Goal: Information Seeking & Learning: Compare options

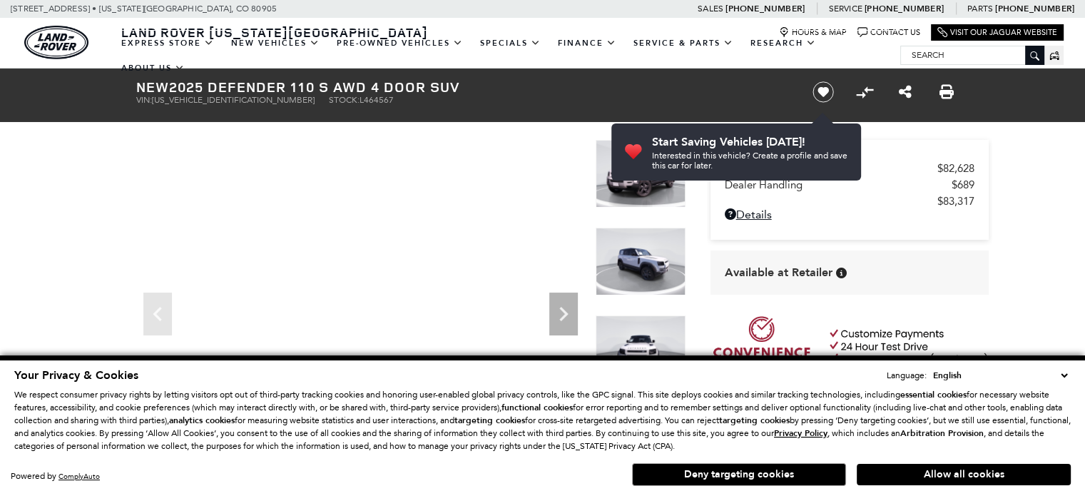
click at [1065, 376] on select "English Spanish / Español English / United Kingdom Korean / 한국어 Vietnamese / Ti…" at bounding box center [1000, 375] width 141 height 14
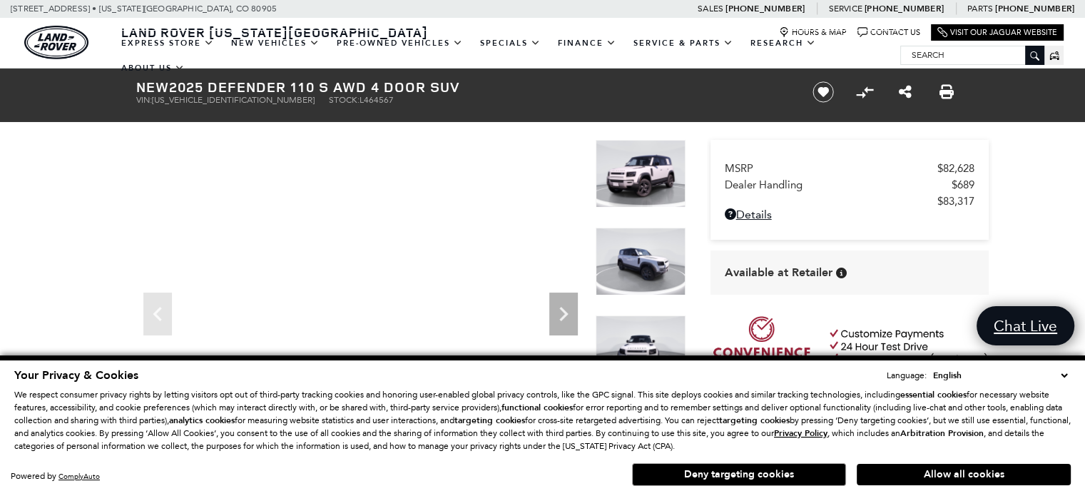
click at [959, 51] on input "Search" at bounding box center [972, 54] width 143 height 17
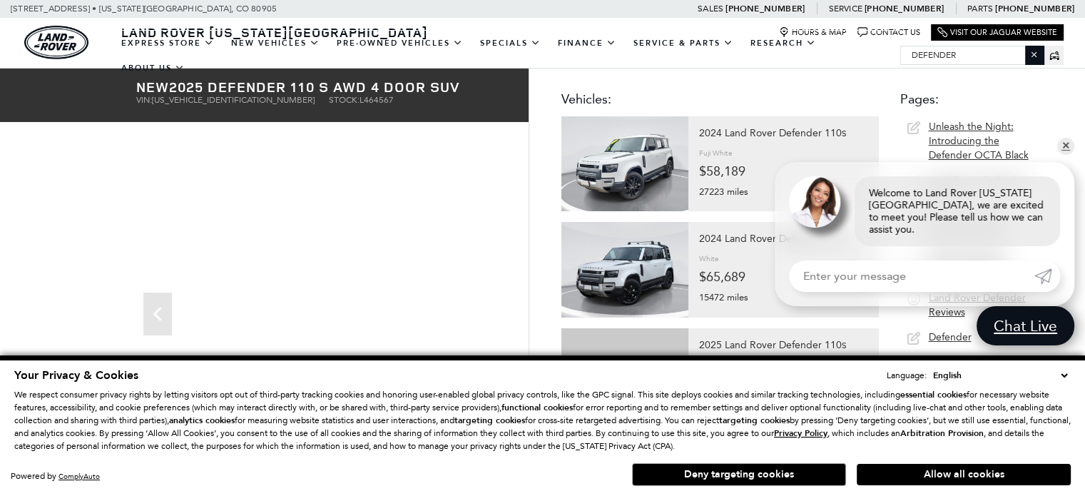
type input "defender"
click at [1063, 155] on link "✕" at bounding box center [1065, 146] width 17 height 17
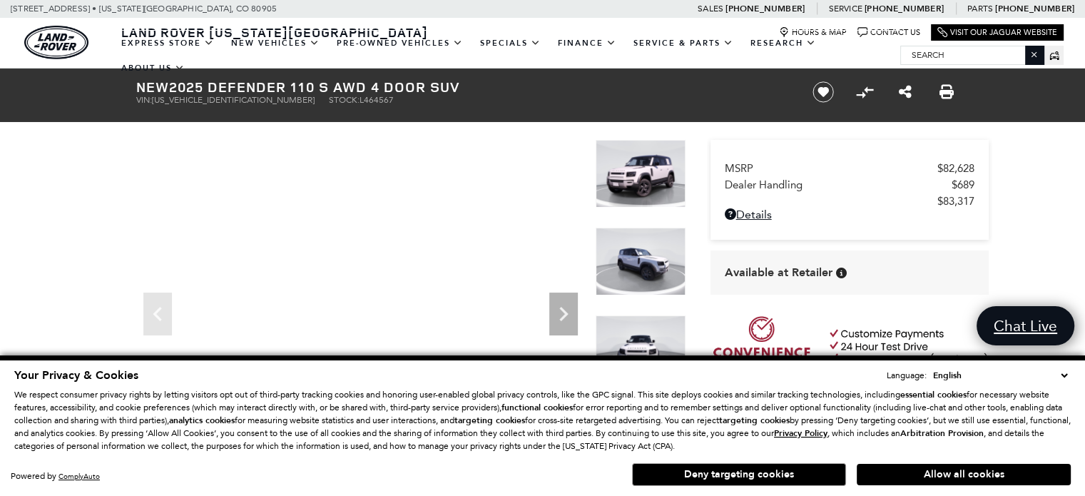
click at [656, 175] on img at bounding box center [641, 174] width 90 height 68
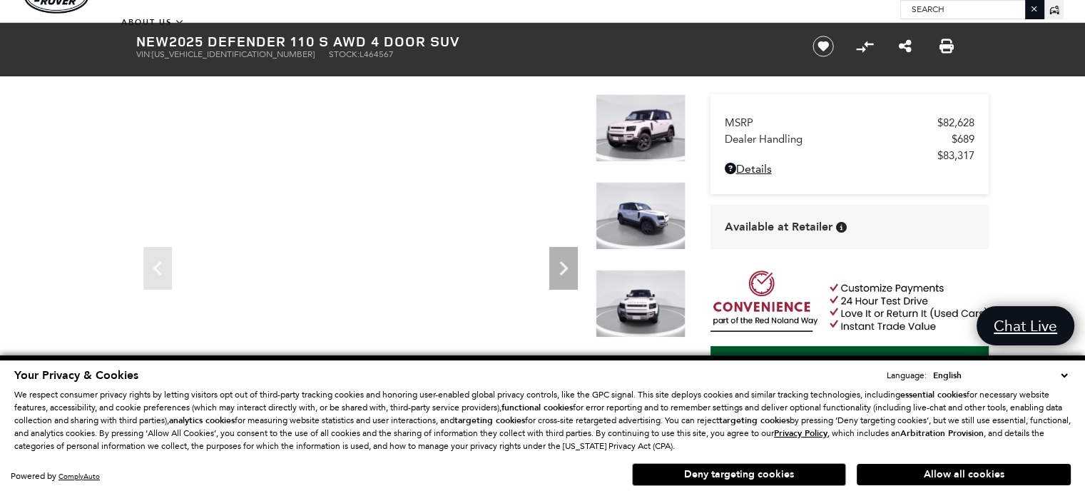
scroll to position [71, 0]
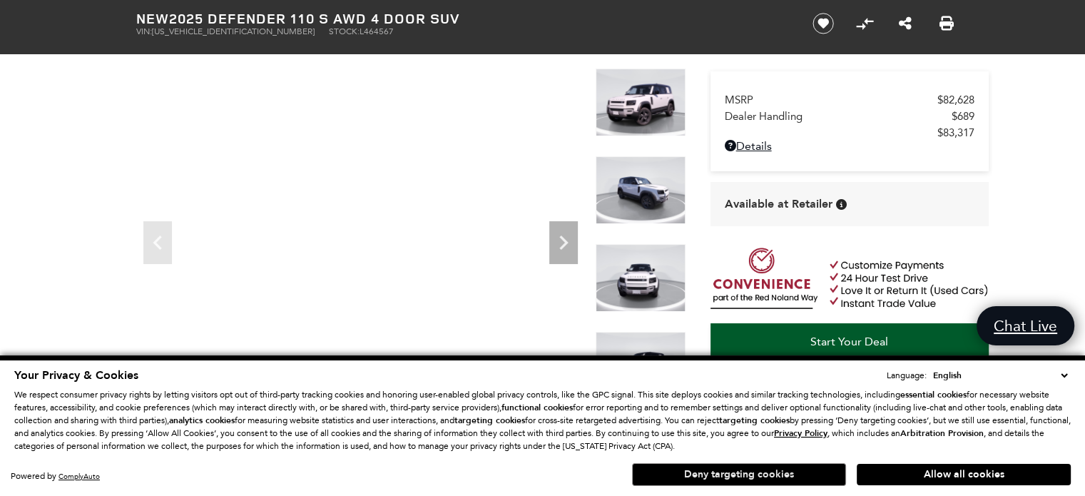
click at [770, 476] on button "Deny targeting cookies" at bounding box center [739, 474] width 214 height 23
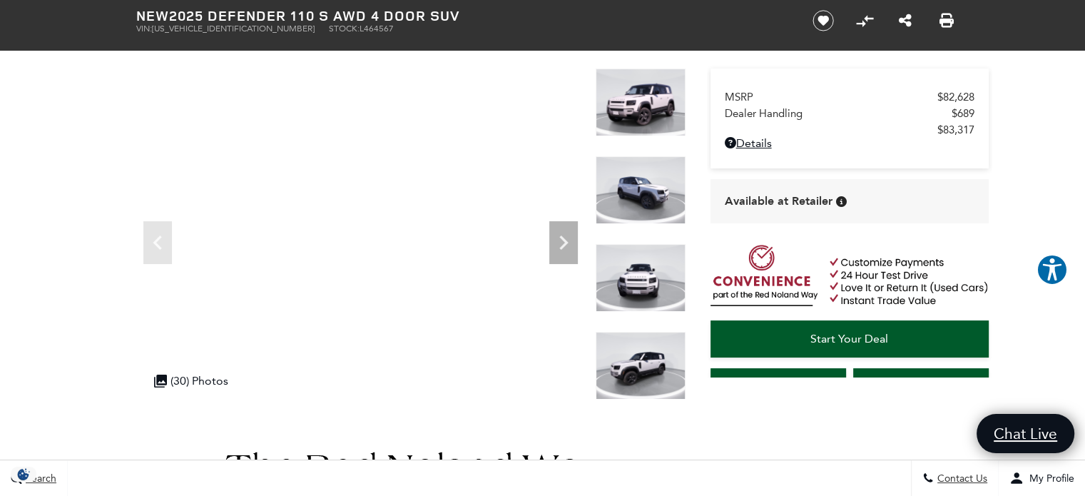
scroll to position [0, 0]
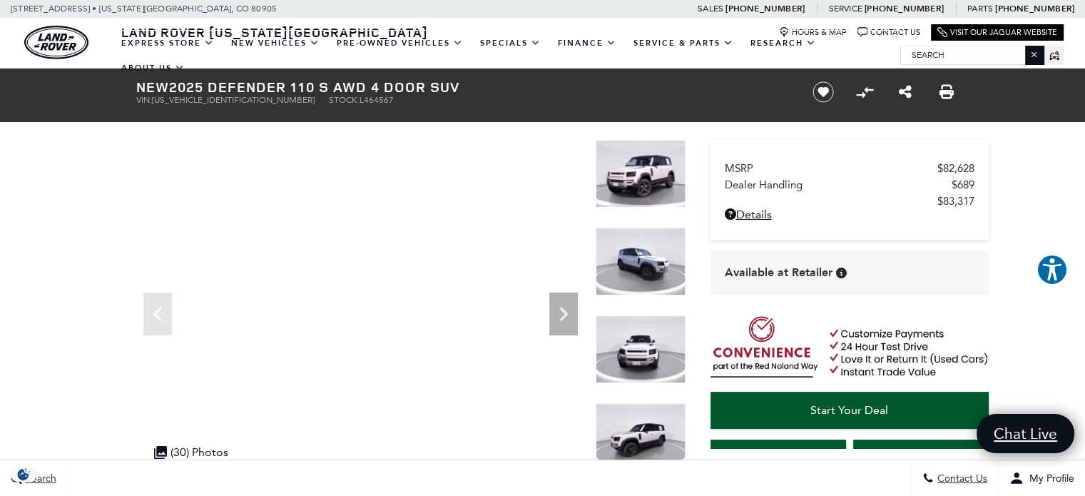
click at [939, 56] on input "Search" at bounding box center [972, 54] width 143 height 17
type input "defender"
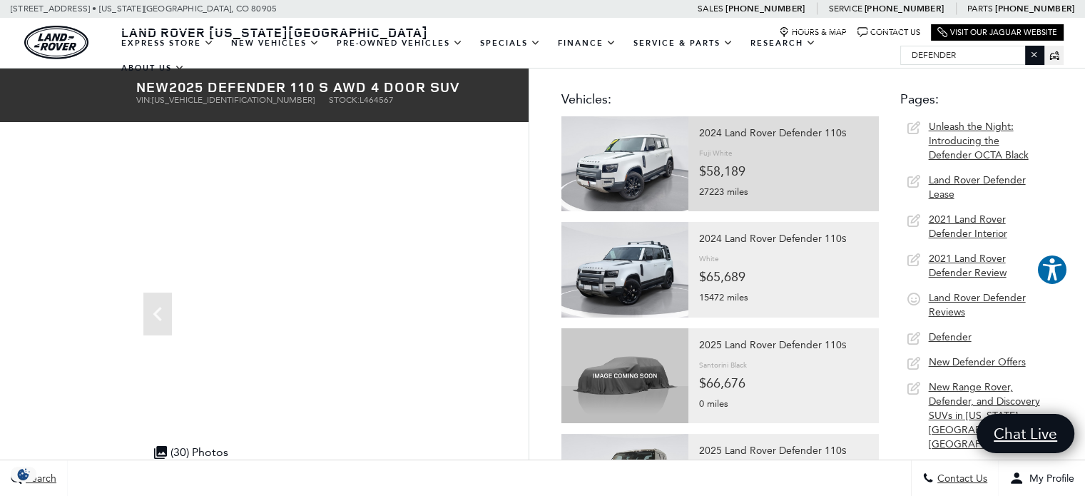
click at [648, 162] on img at bounding box center [624, 163] width 127 height 95
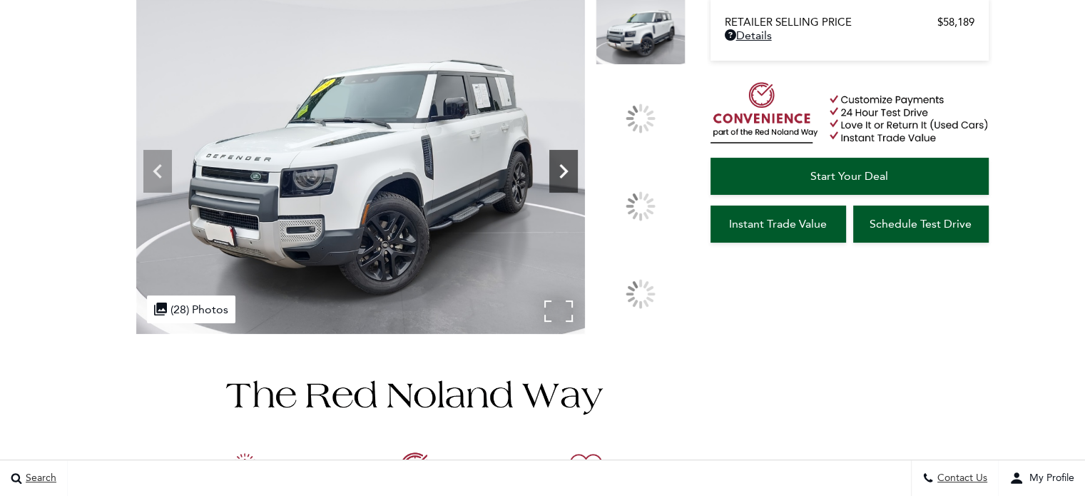
click at [578, 185] on icon at bounding box center [563, 171] width 29 height 29
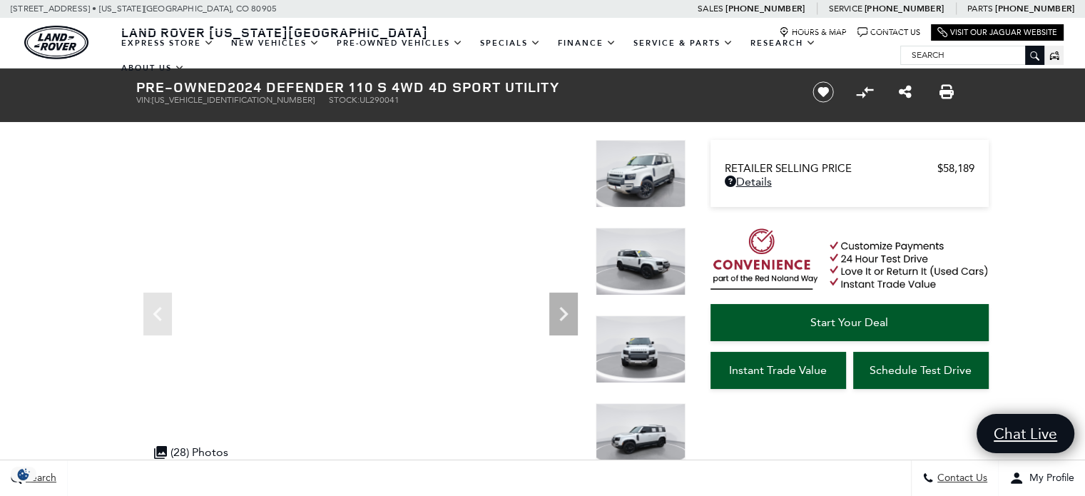
click at [970, 54] on input "Search" at bounding box center [972, 54] width 143 height 17
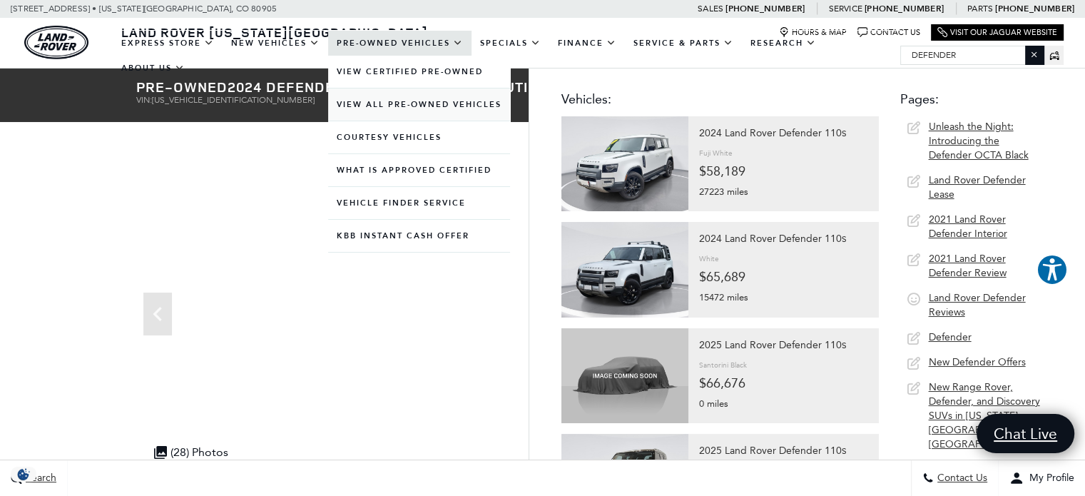
type input "defender"
click at [443, 105] on link "View All Pre-Owned Vehicles" at bounding box center [419, 104] width 182 height 32
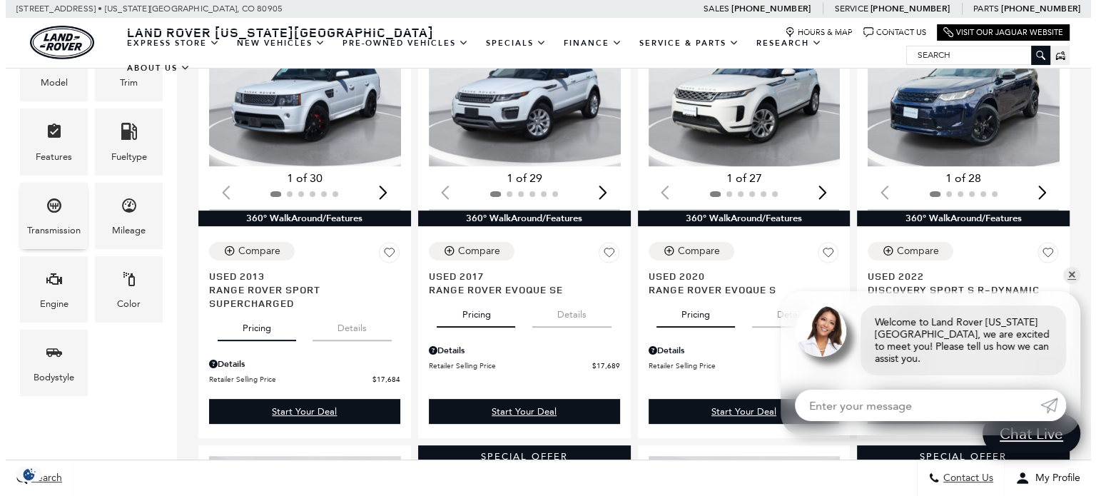
scroll to position [285, 0]
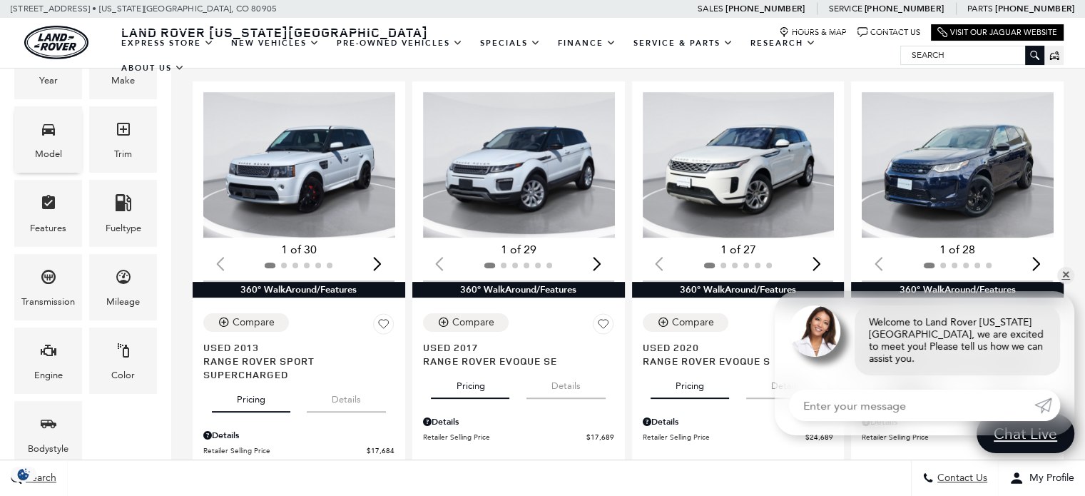
click at [54, 133] on icon "Model" at bounding box center [48, 129] width 17 height 17
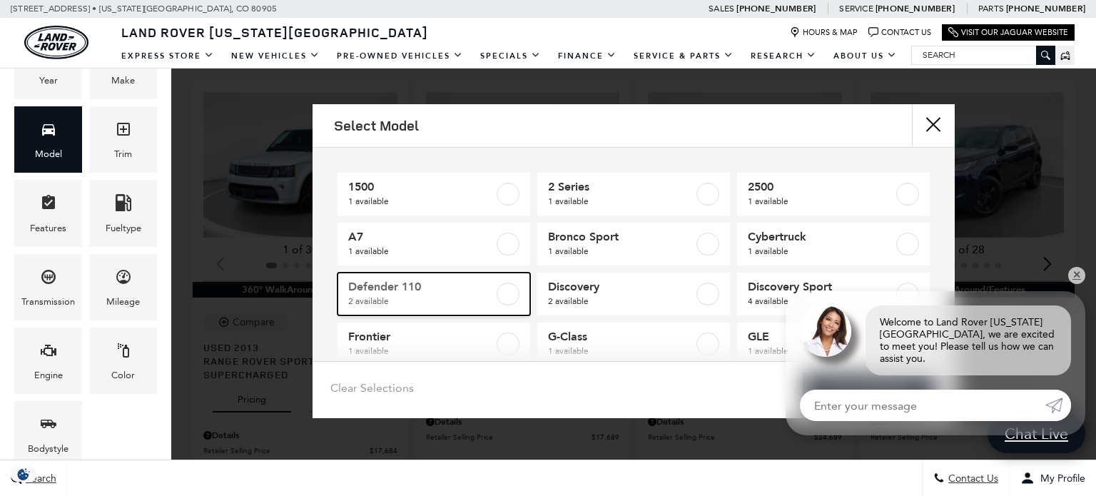
click at [504, 296] on label at bounding box center [508, 293] width 23 height 23
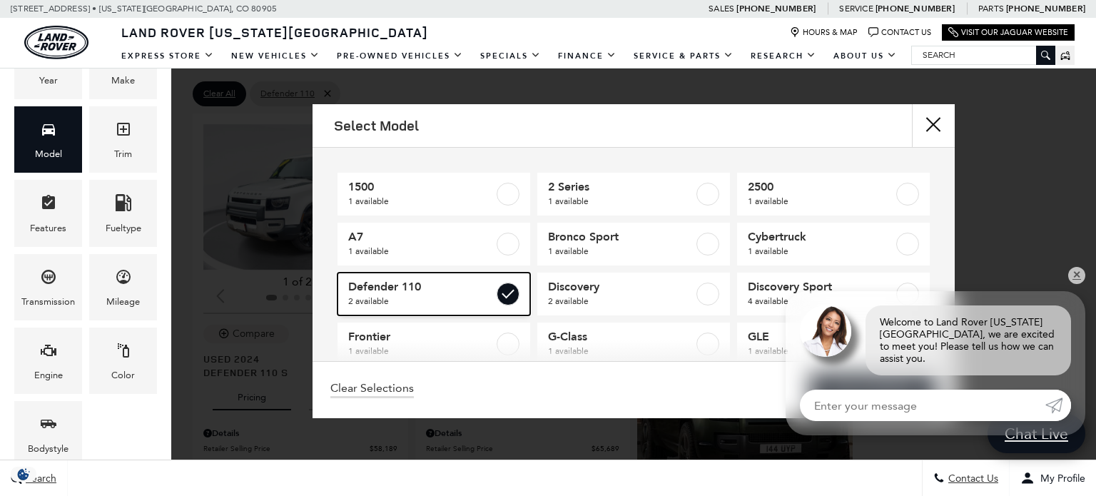
type input "$58,189"
type input "$65,689"
checkbox input "true"
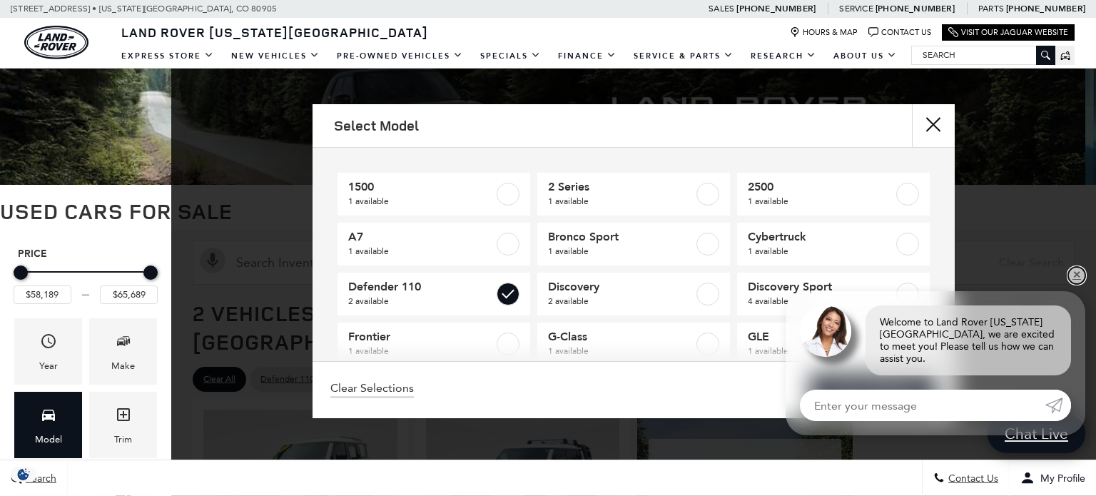
click at [1076, 284] on link "✕" at bounding box center [1076, 275] width 17 height 17
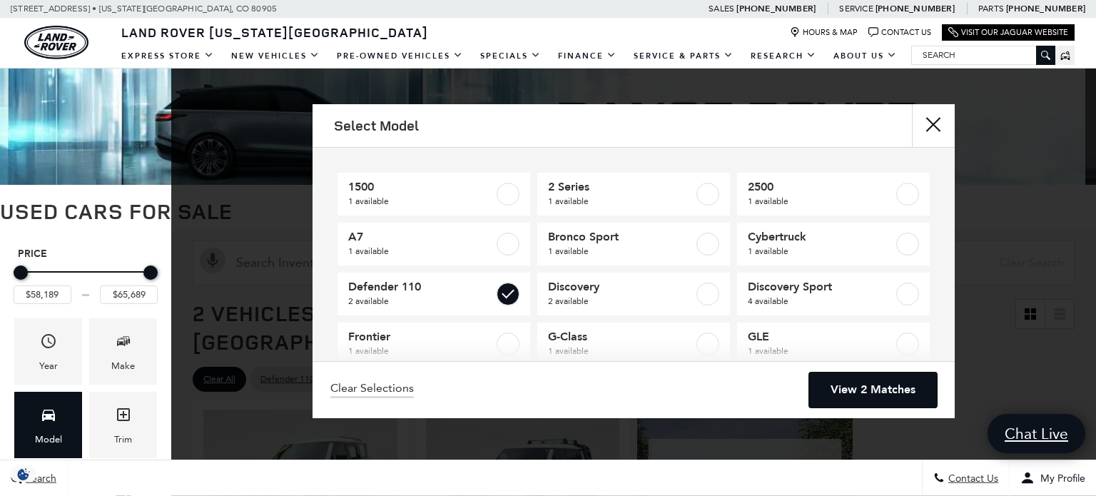
click at [892, 392] on link "View 2 Matches" at bounding box center [873, 389] width 128 height 35
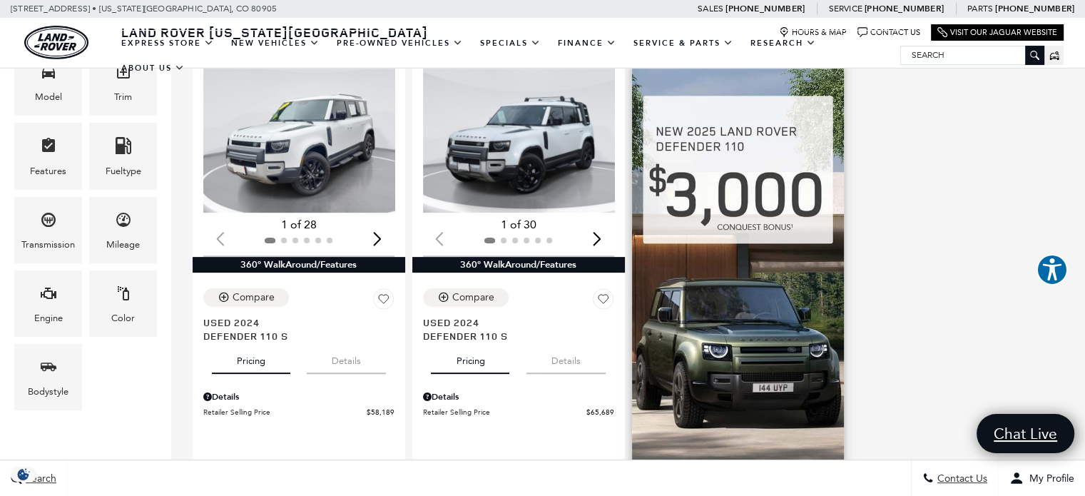
scroll to position [285, 0]
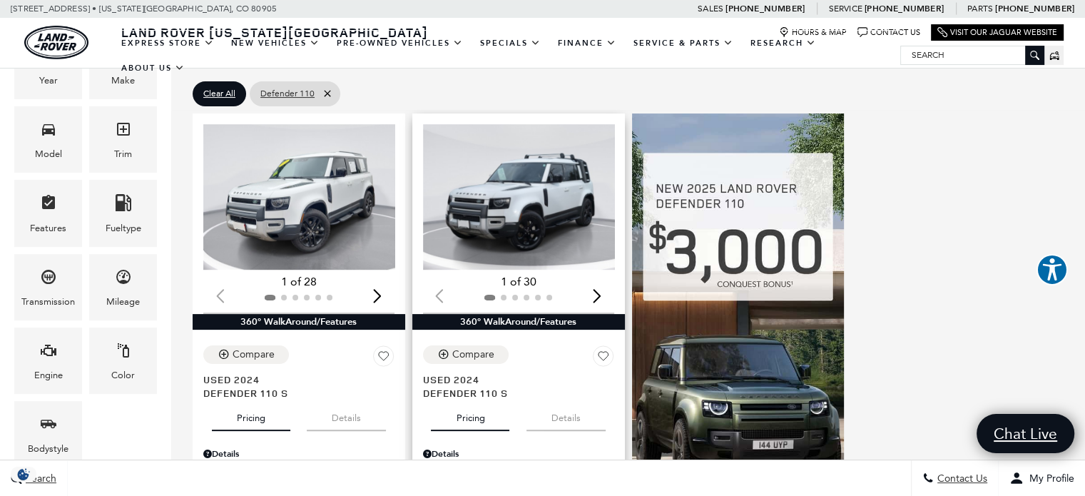
click at [602, 280] on div "Next slide" at bounding box center [597, 295] width 19 height 31
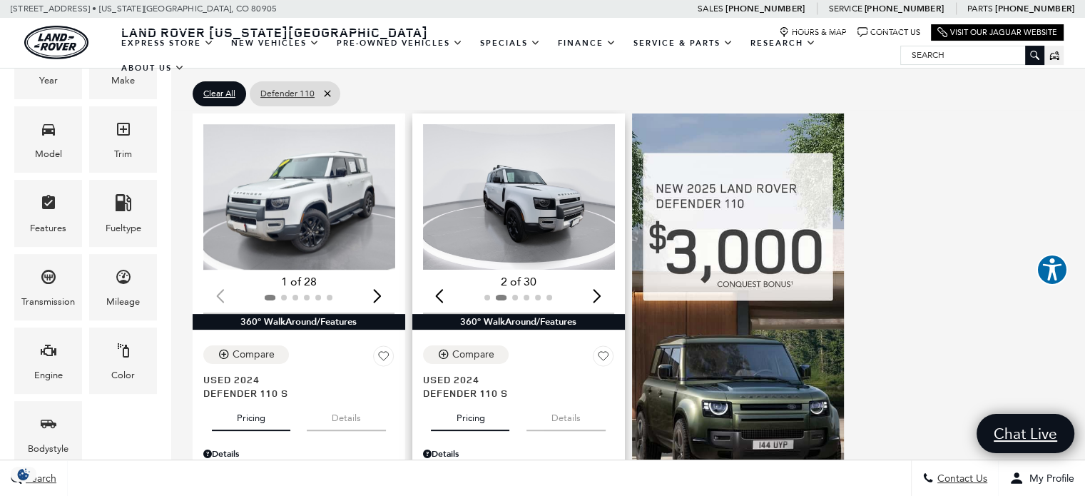
click at [602, 280] on div "Next slide" at bounding box center [597, 295] width 19 height 31
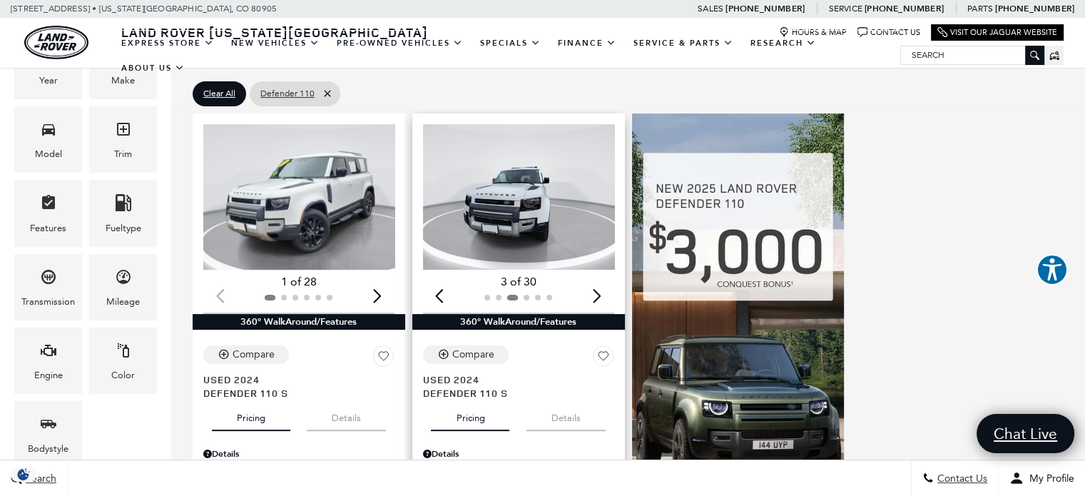
click at [602, 280] on div "Next slide" at bounding box center [597, 295] width 19 height 31
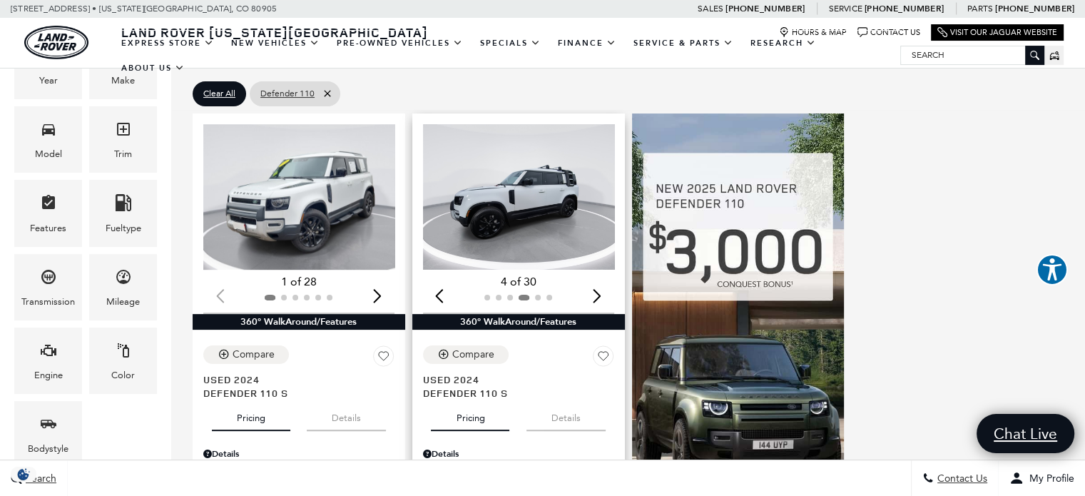
click at [602, 280] on div "Next slide" at bounding box center [597, 295] width 19 height 31
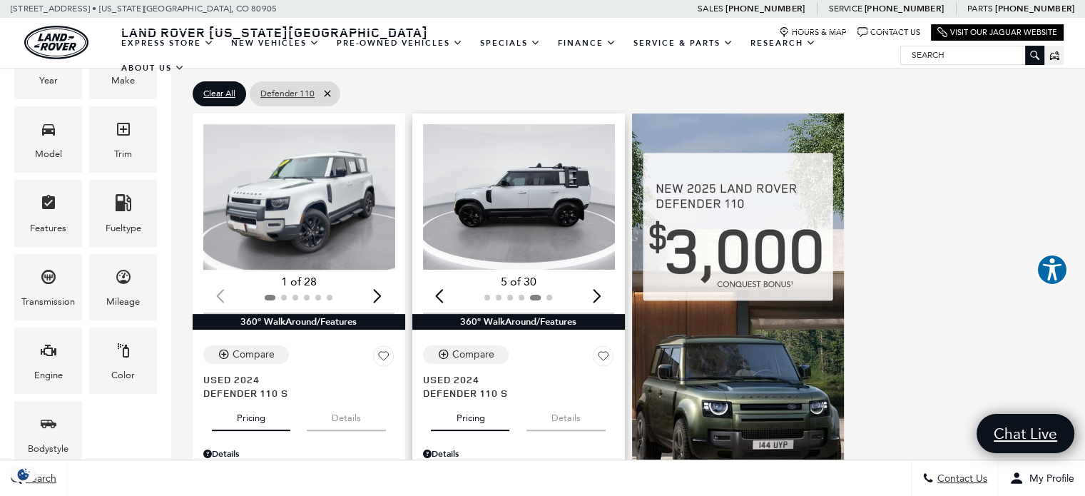
click at [602, 280] on div "Next slide" at bounding box center [597, 295] width 19 height 31
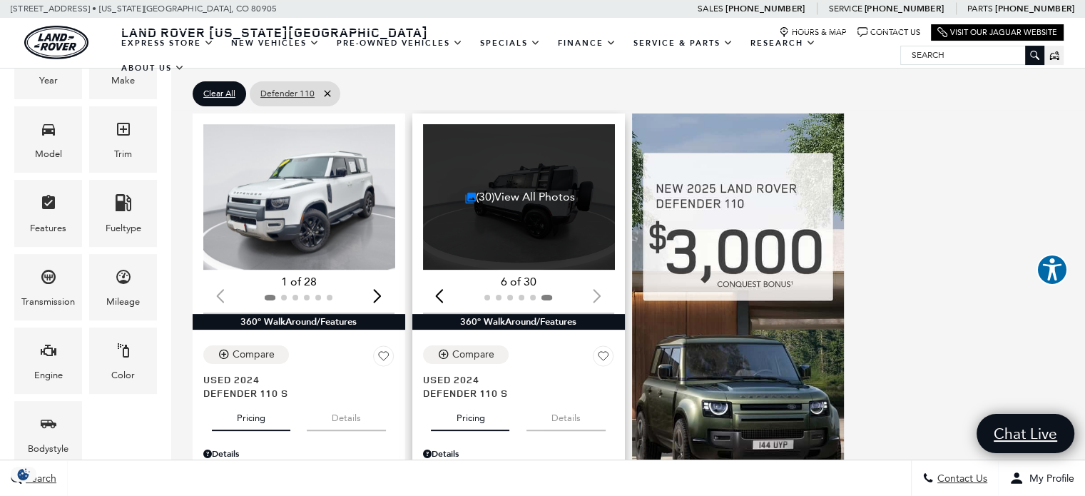
click at [602, 290] on div at bounding box center [518, 298] width 191 height 16
click at [445, 280] on div "Previous slide" at bounding box center [439, 295] width 19 height 31
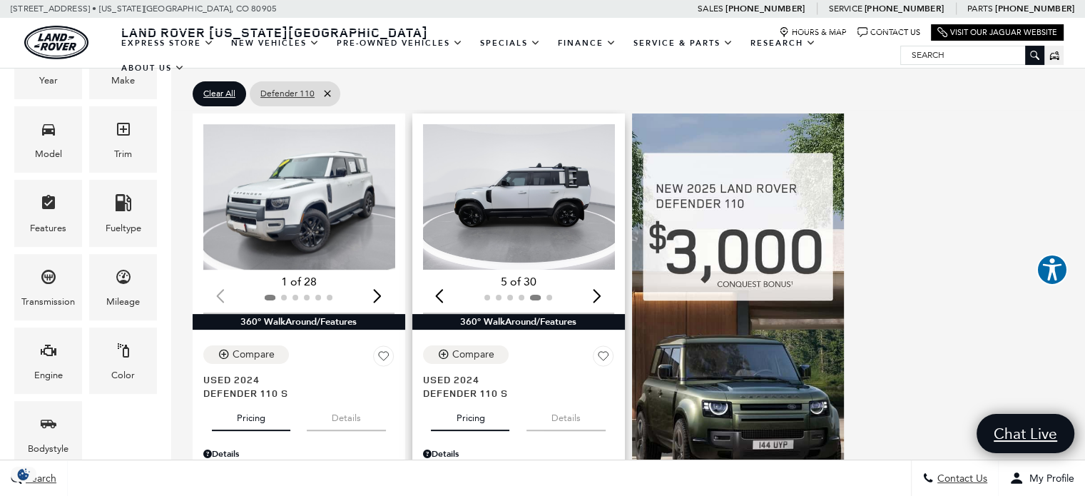
click at [531, 178] on img "5 / 6" at bounding box center [520, 197] width 194 height 146
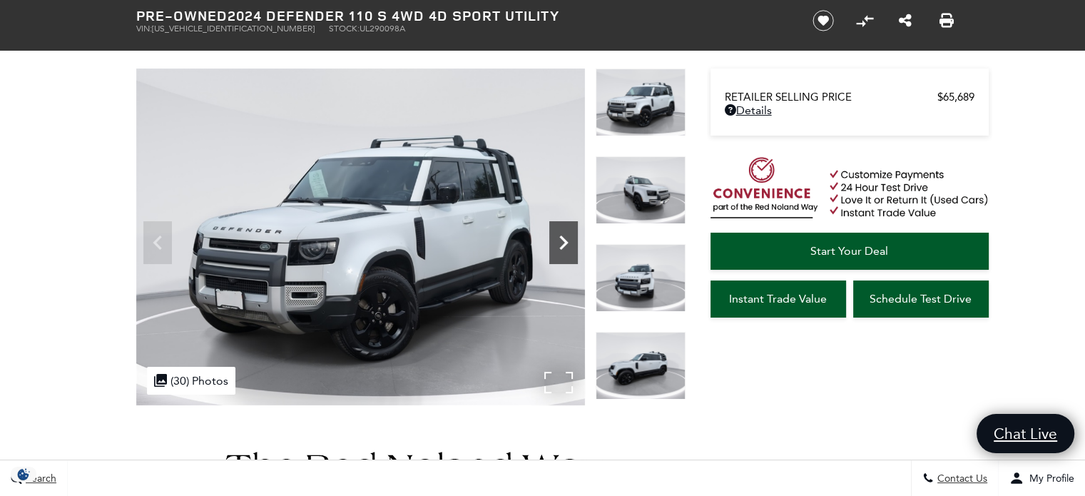
click at [553, 236] on icon "Next" at bounding box center [563, 242] width 29 height 29
click at [557, 240] on icon "Next" at bounding box center [563, 242] width 29 height 29
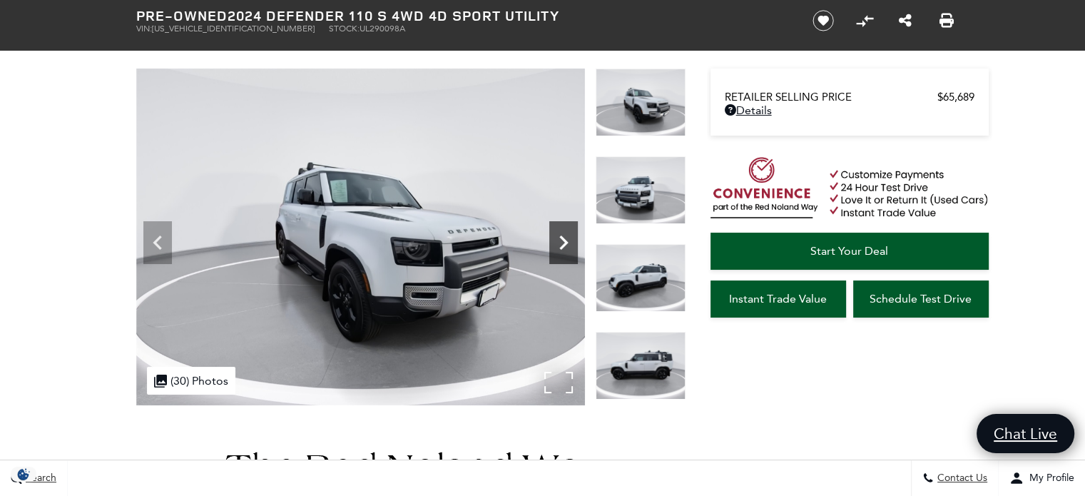
click at [565, 242] on icon "Next" at bounding box center [563, 242] width 9 height 14
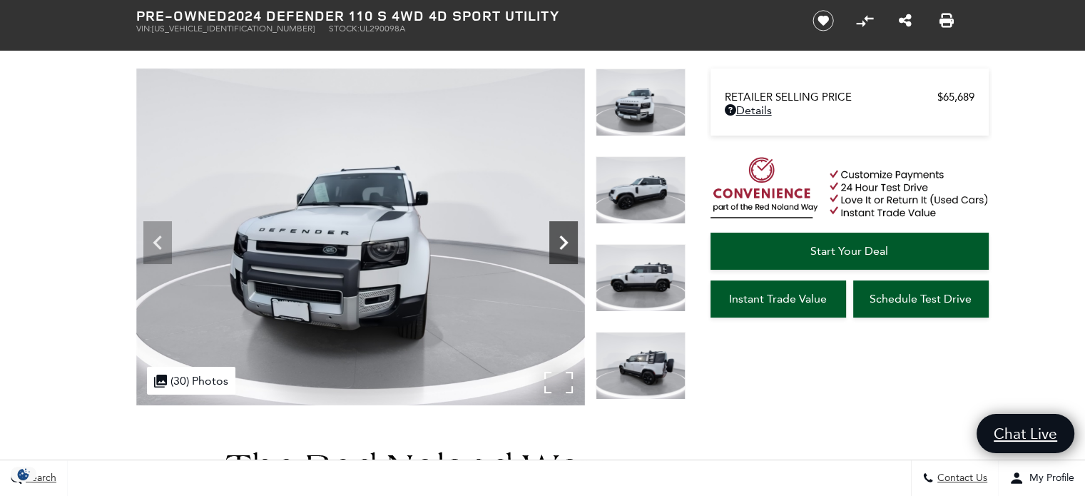
click at [565, 242] on icon "Next" at bounding box center [563, 242] width 9 height 14
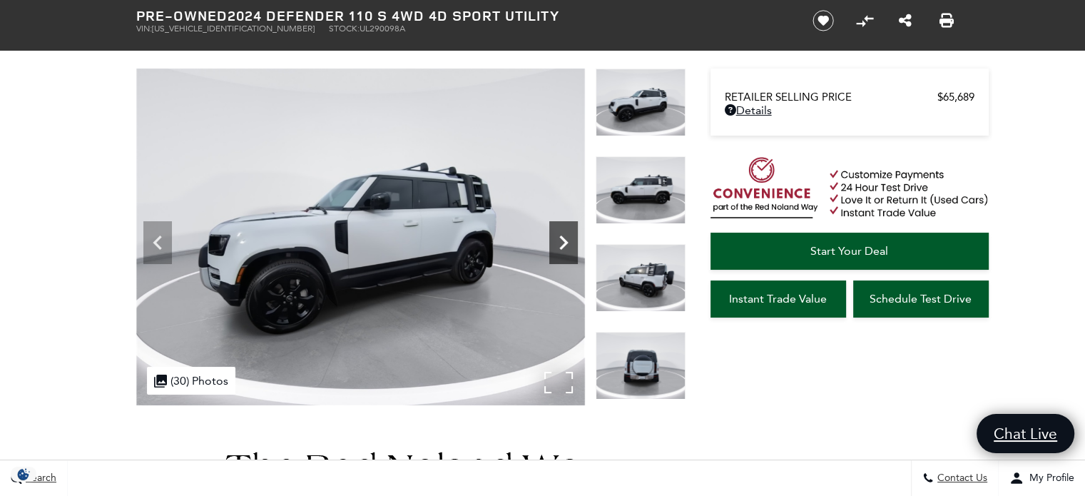
click at [565, 242] on icon "Next" at bounding box center [563, 242] width 9 height 14
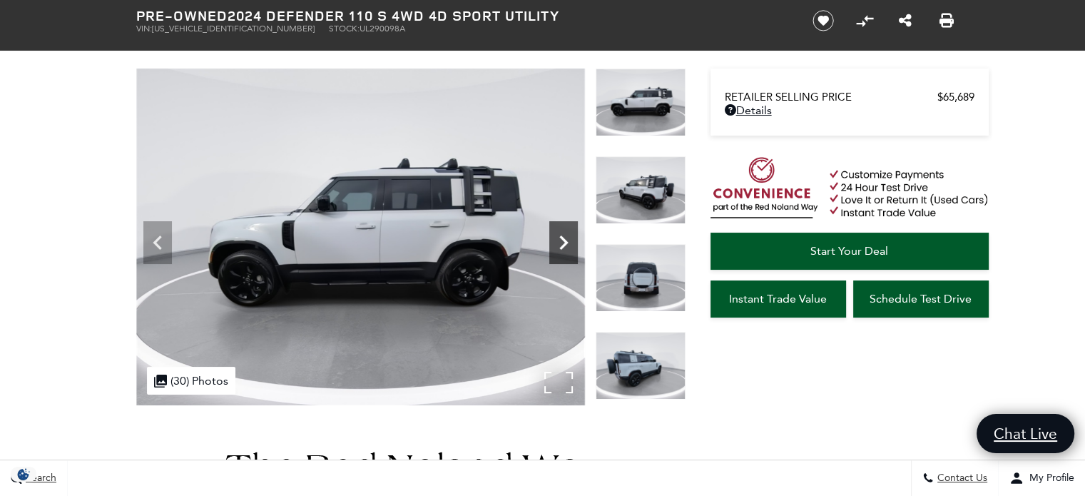
click at [565, 242] on icon "Next" at bounding box center [563, 242] width 9 height 14
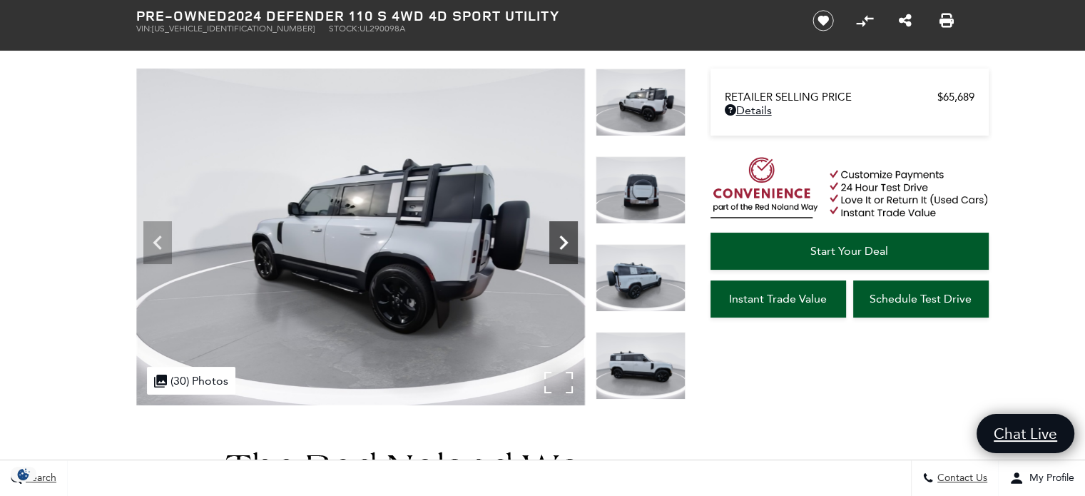
click at [565, 242] on icon "Next" at bounding box center [563, 242] width 9 height 14
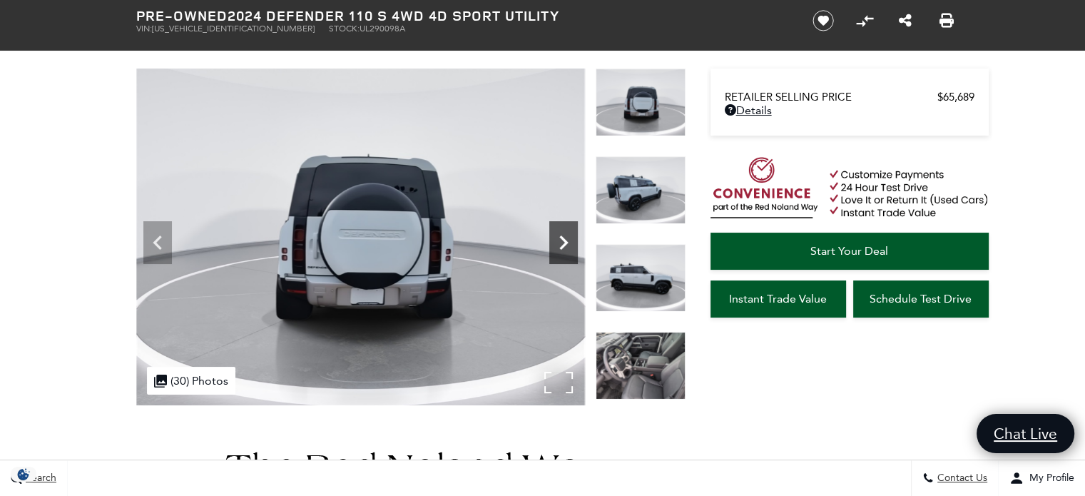
click at [565, 242] on icon "Next" at bounding box center [563, 242] width 9 height 14
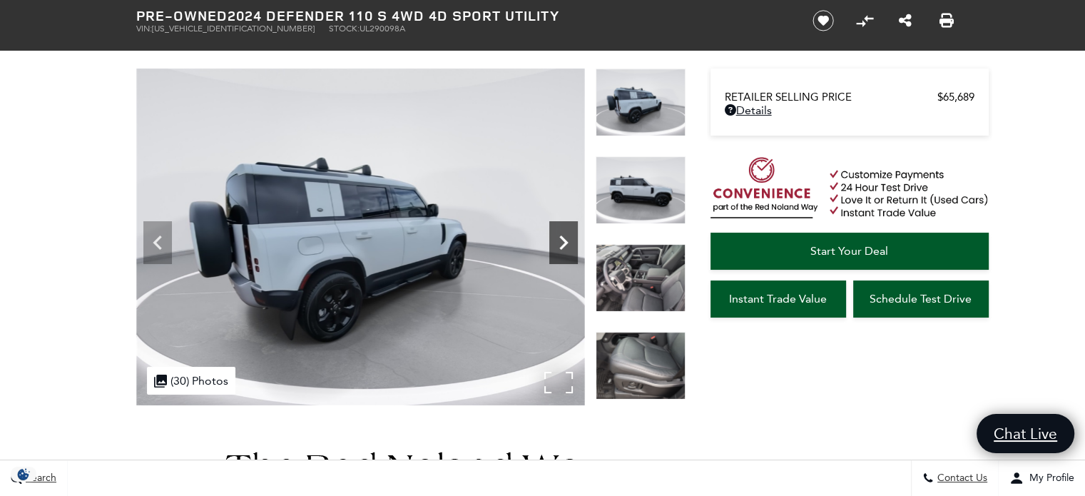
click at [565, 242] on icon "Next" at bounding box center [563, 242] width 9 height 14
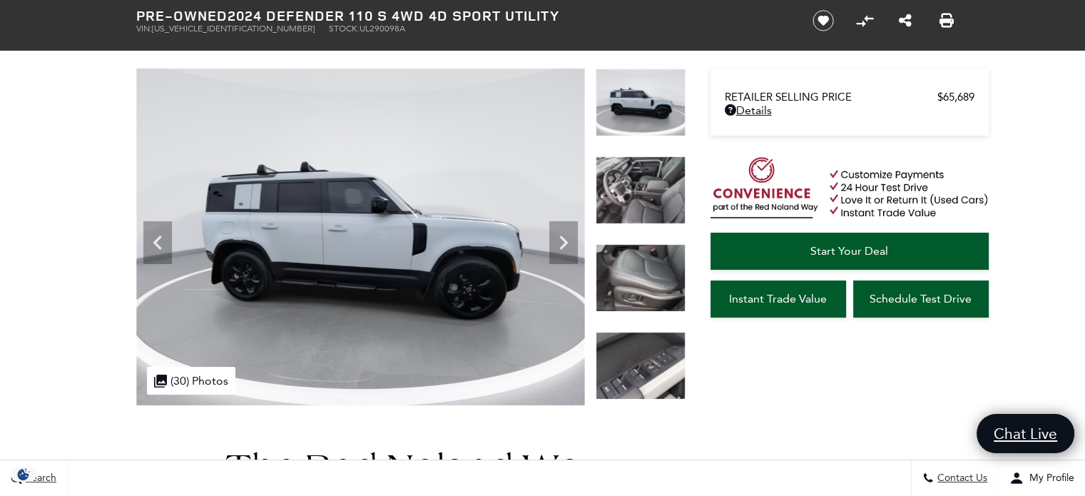
click at [652, 199] on img at bounding box center [641, 190] width 90 height 68
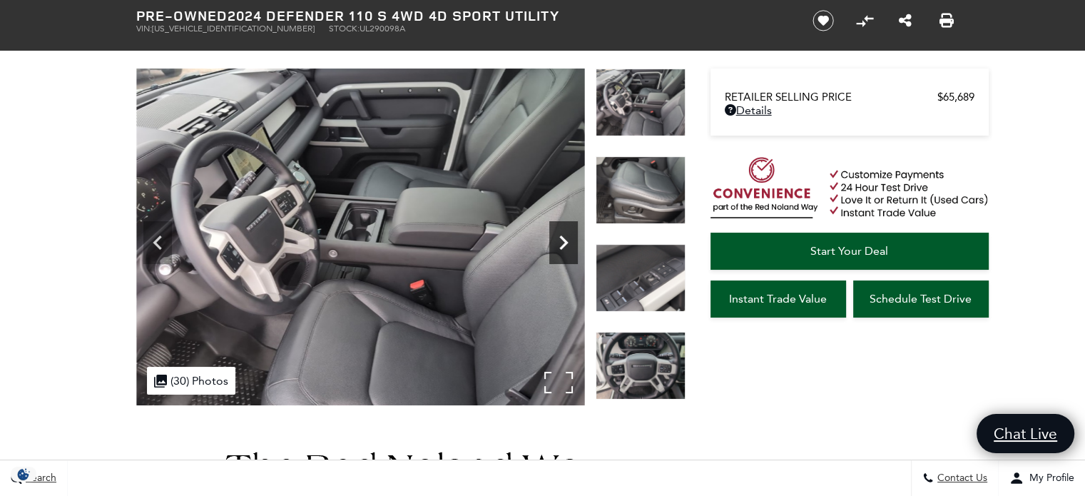
click at [561, 243] on icon "Next" at bounding box center [563, 242] width 29 height 29
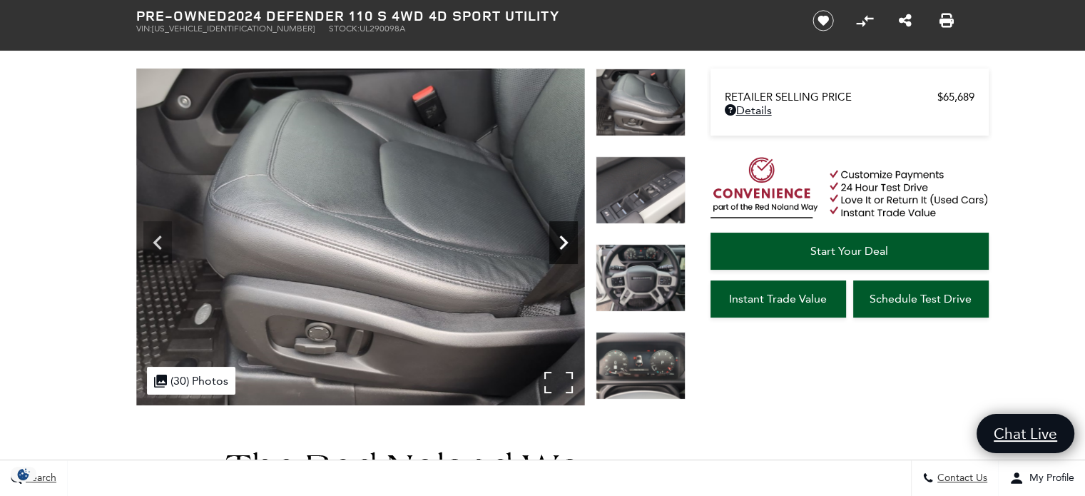
click at [561, 243] on icon "Next" at bounding box center [563, 242] width 29 height 29
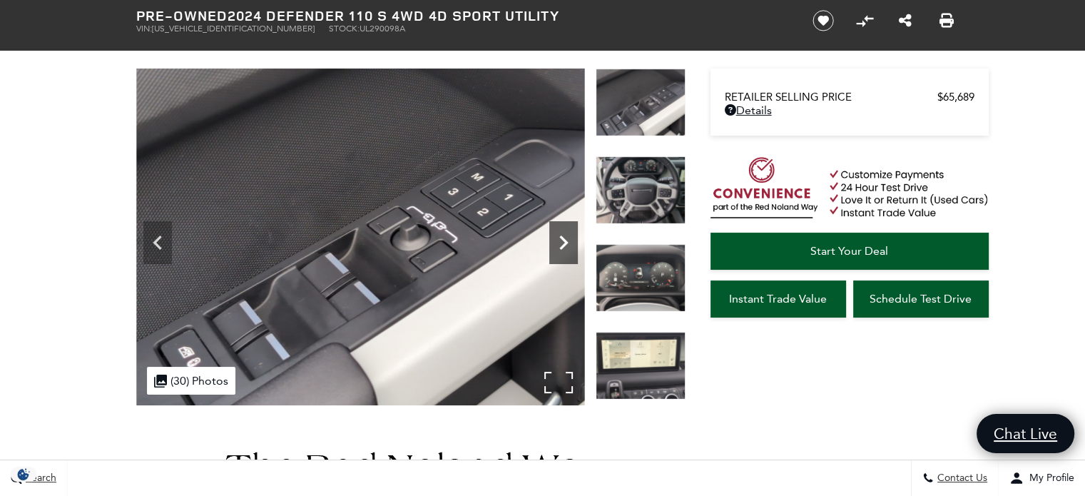
click at [561, 243] on icon "Next" at bounding box center [563, 242] width 29 height 29
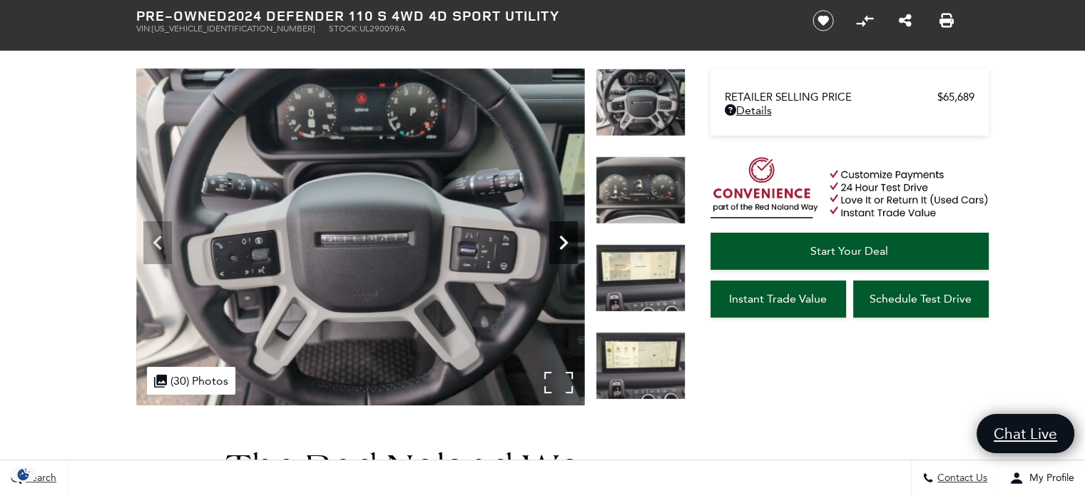
click at [561, 243] on icon "Next" at bounding box center [563, 242] width 29 height 29
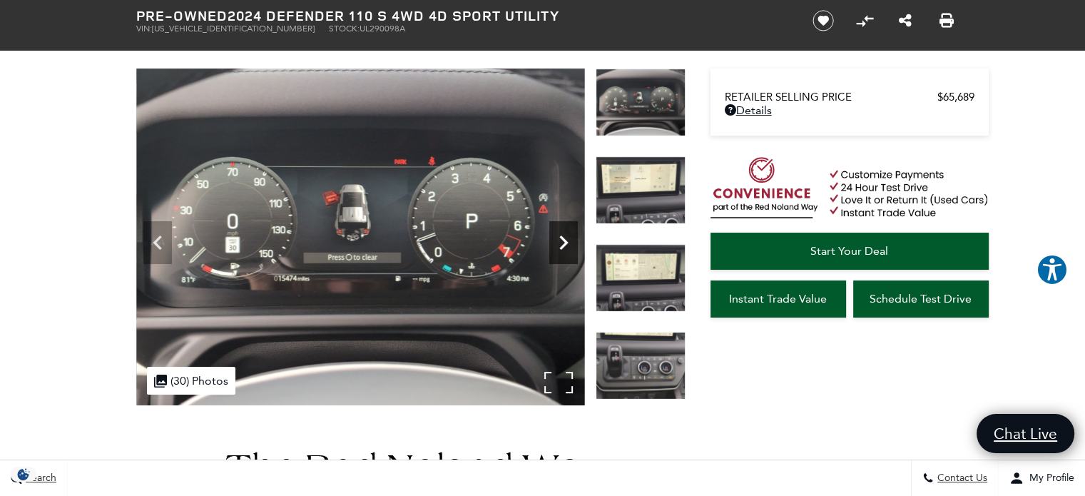
click at [561, 243] on icon "Next" at bounding box center [563, 242] width 29 height 29
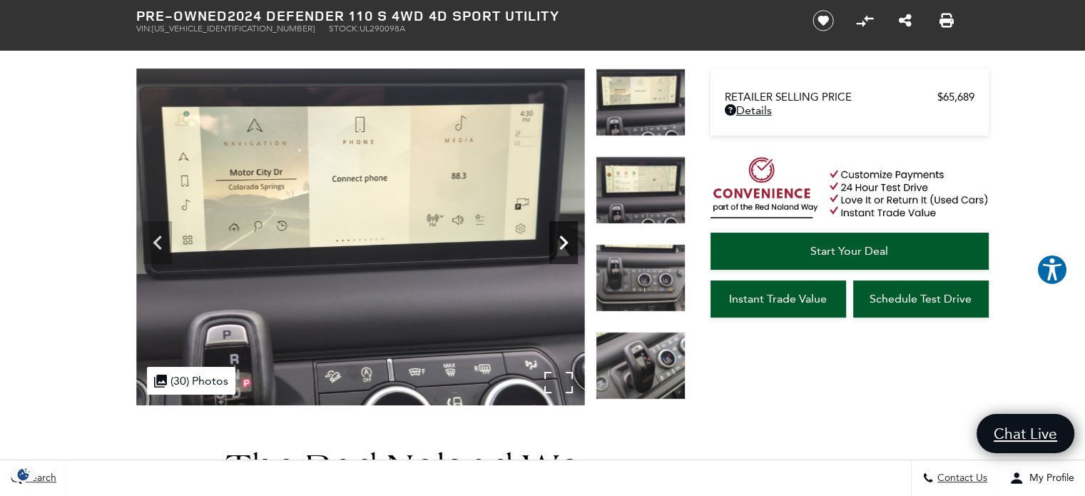
click at [561, 243] on icon "Next" at bounding box center [563, 242] width 29 height 29
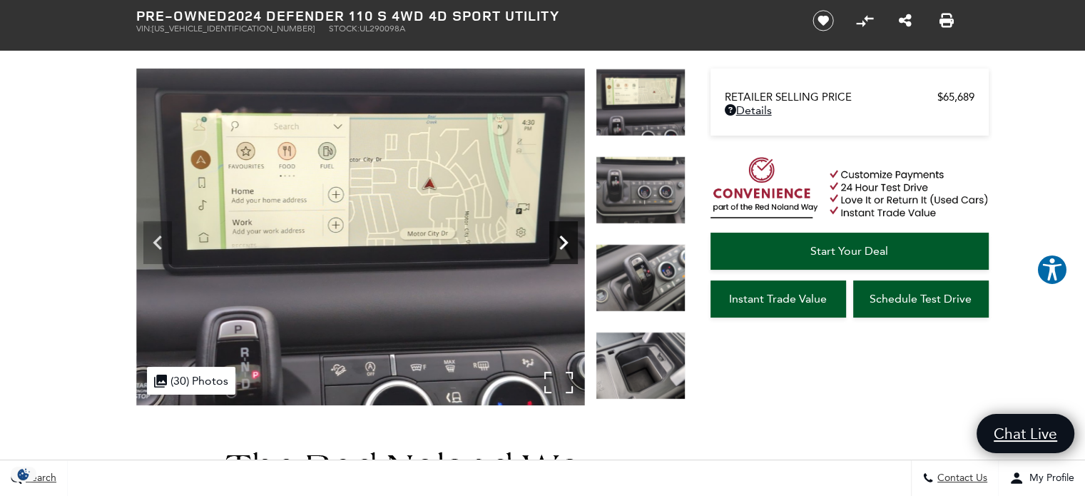
click at [561, 243] on icon "Next" at bounding box center [563, 242] width 29 height 29
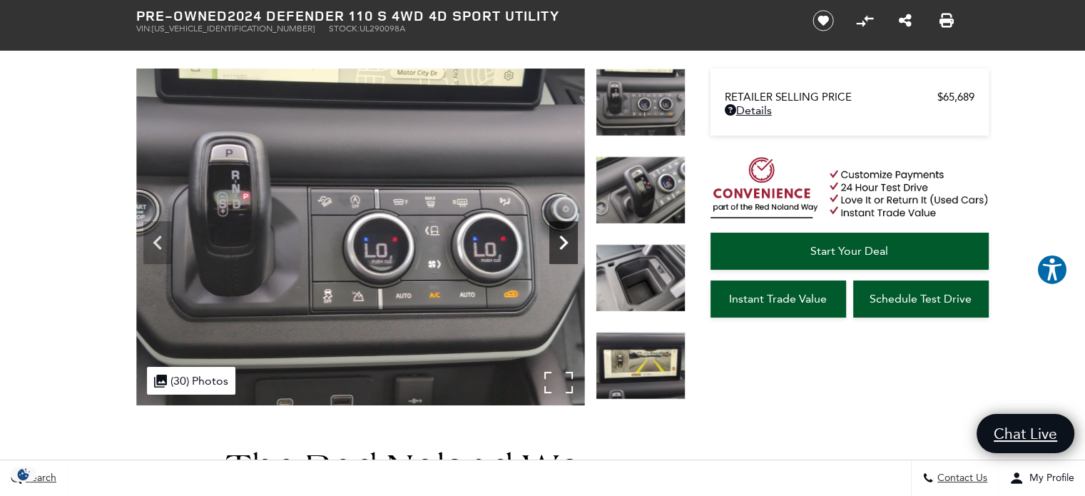
click at [561, 243] on icon "Next" at bounding box center [563, 242] width 29 height 29
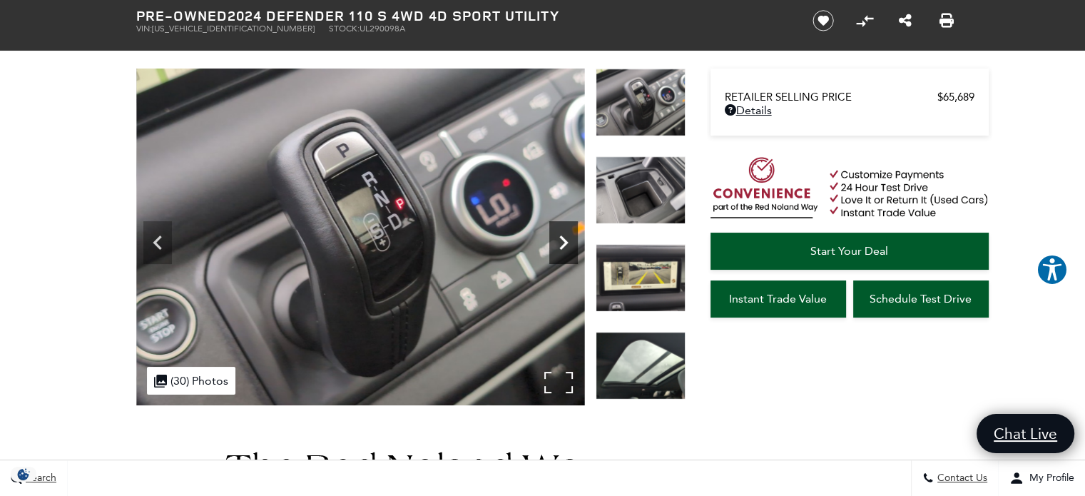
click at [561, 243] on icon "Next" at bounding box center [563, 242] width 29 height 29
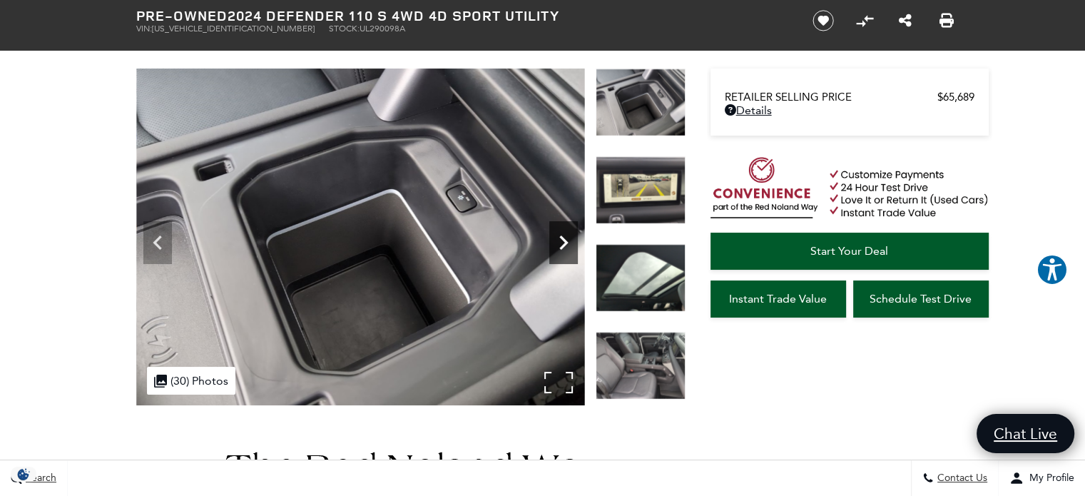
click at [561, 243] on icon "Next" at bounding box center [563, 242] width 29 height 29
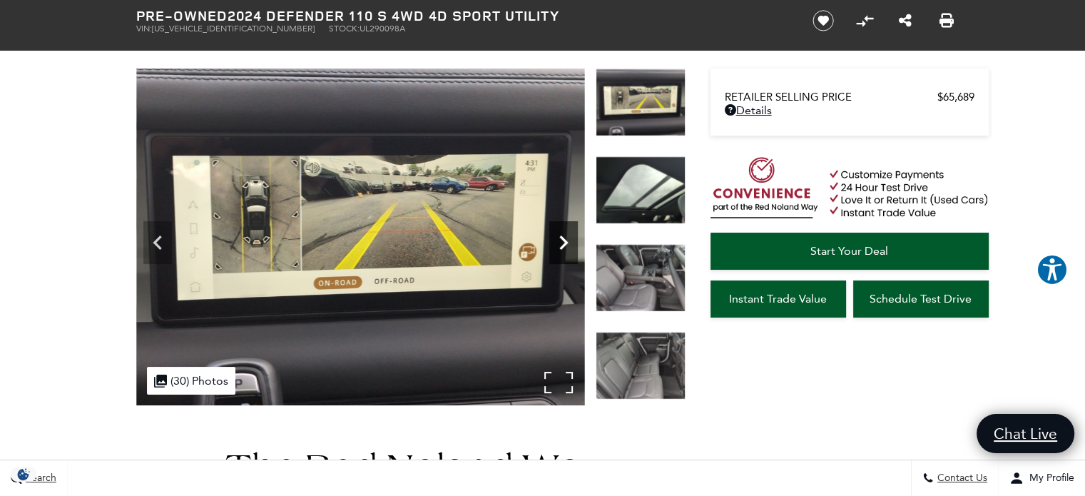
click at [561, 243] on icon "Next" at bounding box center [563, 242] width 29 height 29
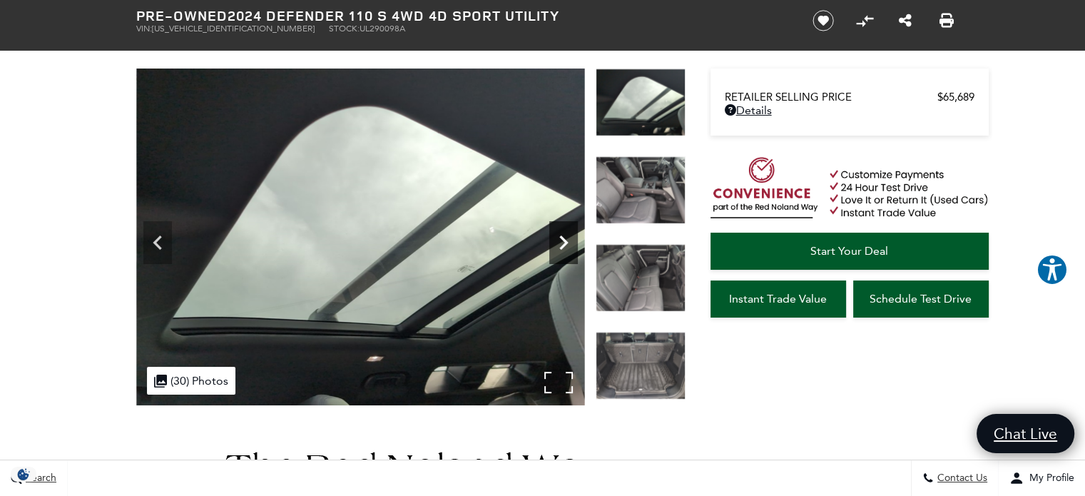
click at [561, 243] on icon "Next" at bounding box center [563, 242] width 29 height 29
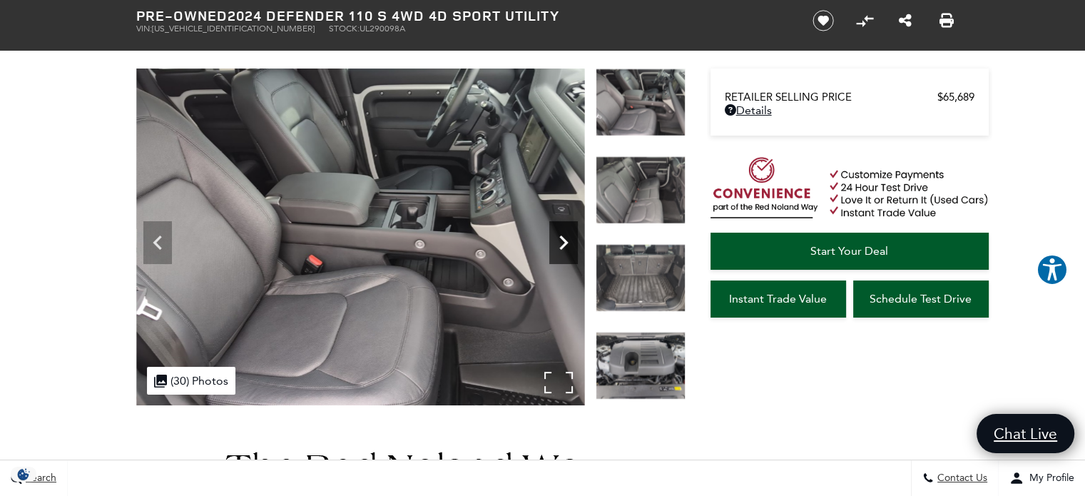
click at [561, 243] on icon "Next" at bounding box center [563, 242] width 29 height 29
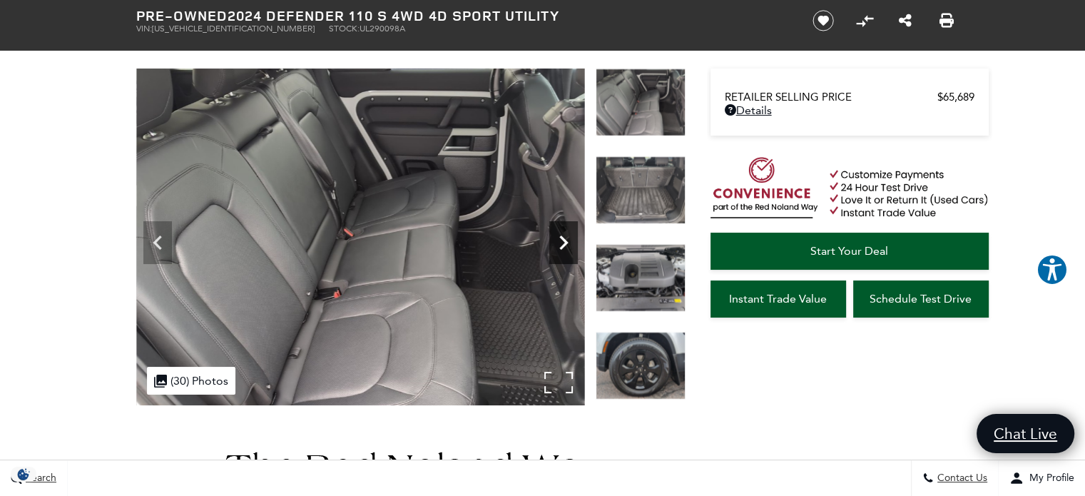
click at [561, 243] on icon "Next" at bounding box center [563, 242] width 29 height 29
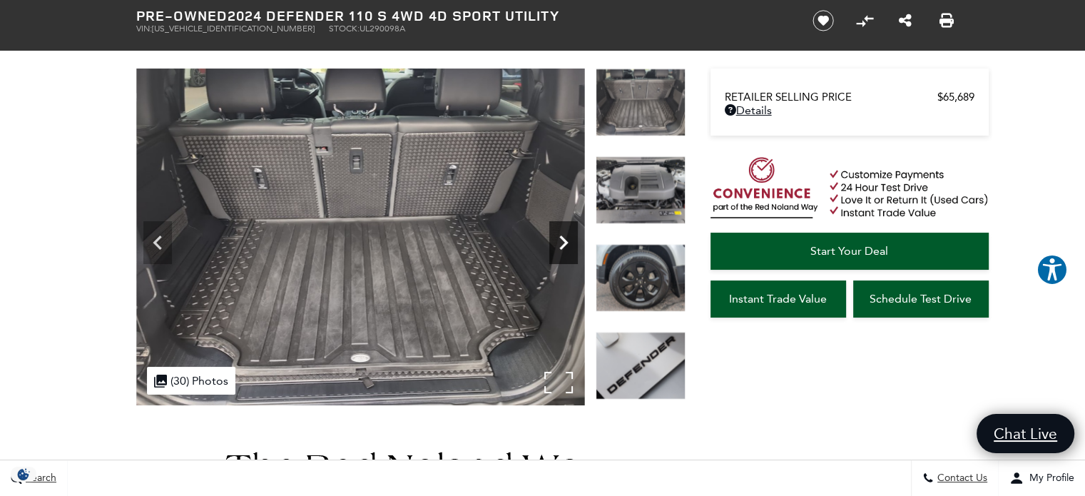
click at [561, 243] on icon "Next" at bounding box center [563, 242] width 29 height 29
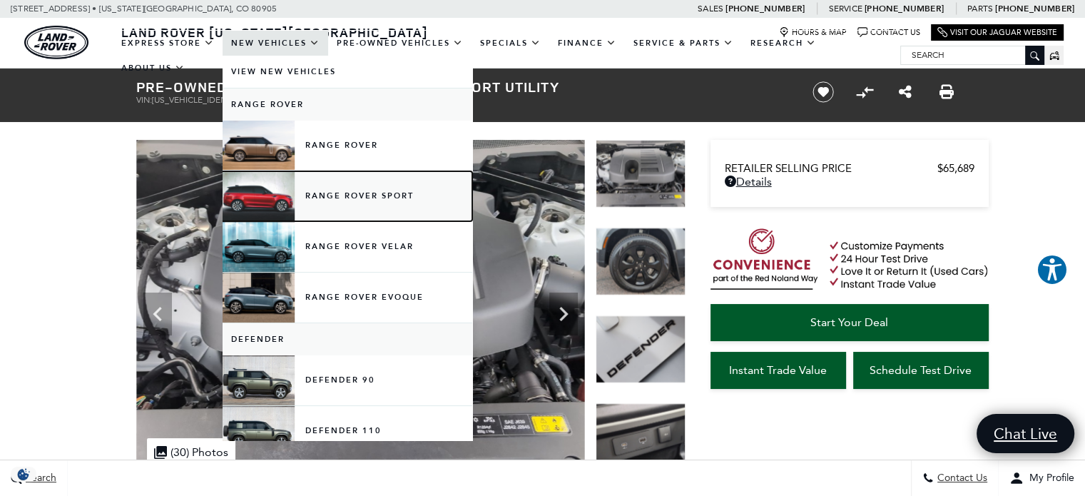
click at [267, 193] on link "Range Rover Sport" at bounding box center [348, 196] width 250 height 50
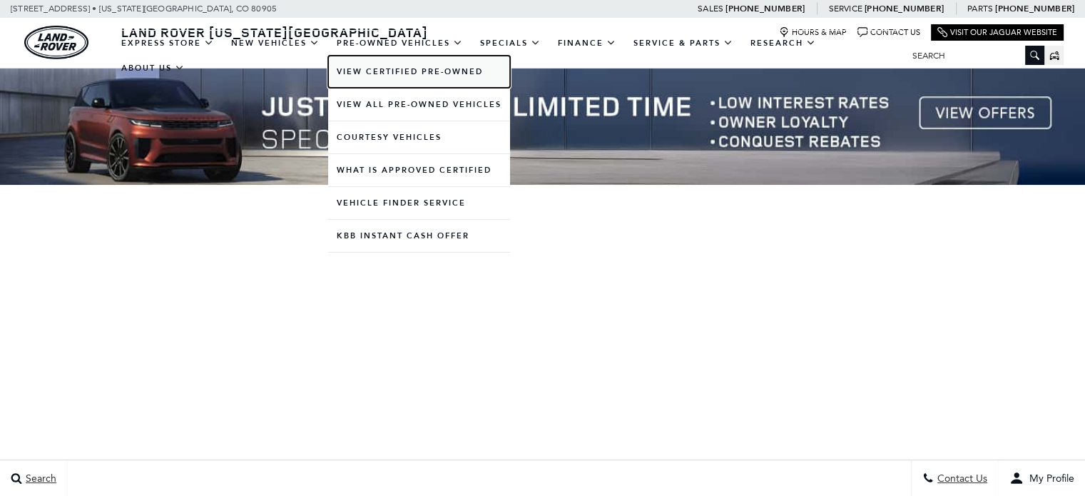
click at [439, 83] on link "View Certified Pre-Owned" at bounding box center [419, 72] width 182 height 32
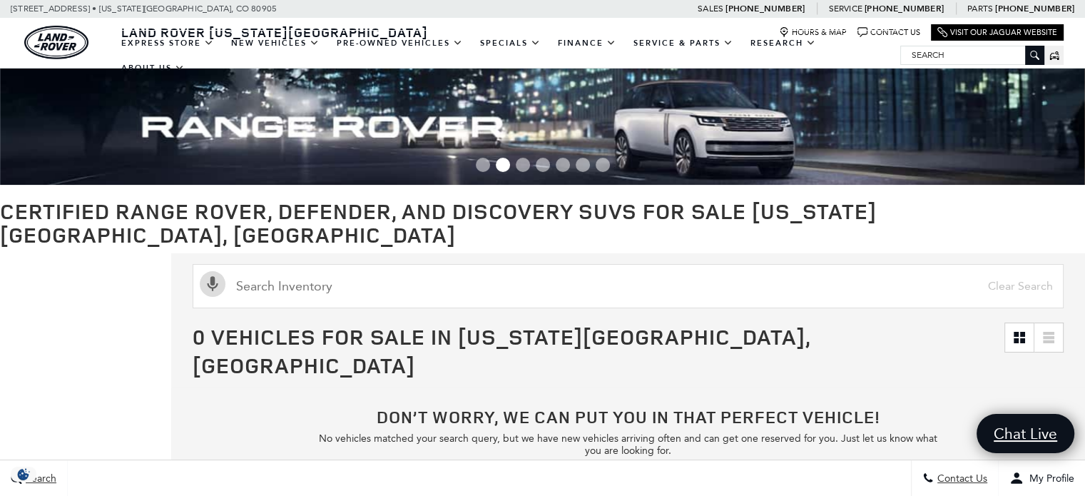
click at [334, 161] on div at bounding box center [542, 166] width 1085 height 23
